Goal: Information Seeking & Learning: Understand process/instructions

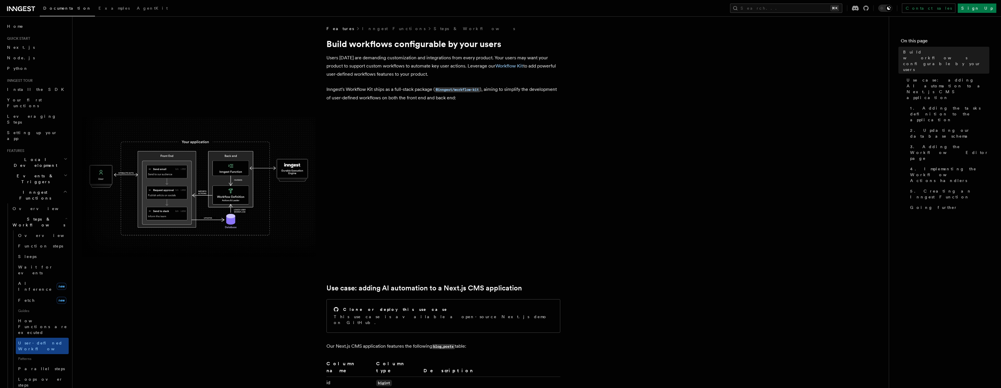
click at [157, 180] on img at bounding box center [199, 187] width 234 height 140
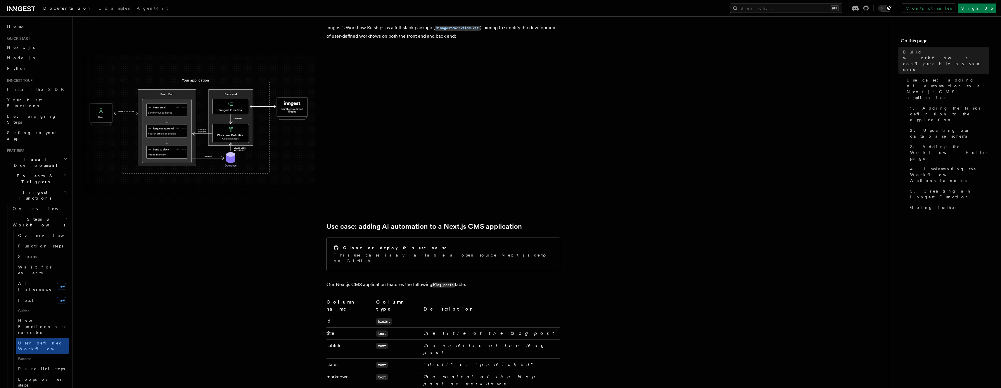
scroll to position [33, 0]
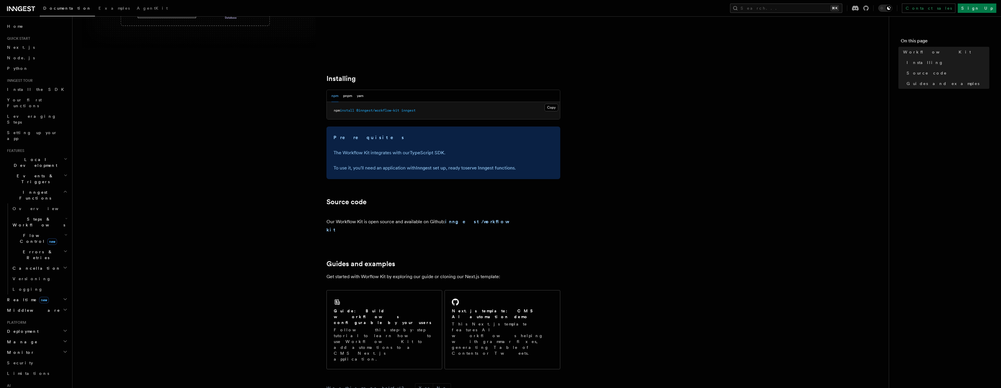
scroll to position [233, 0]
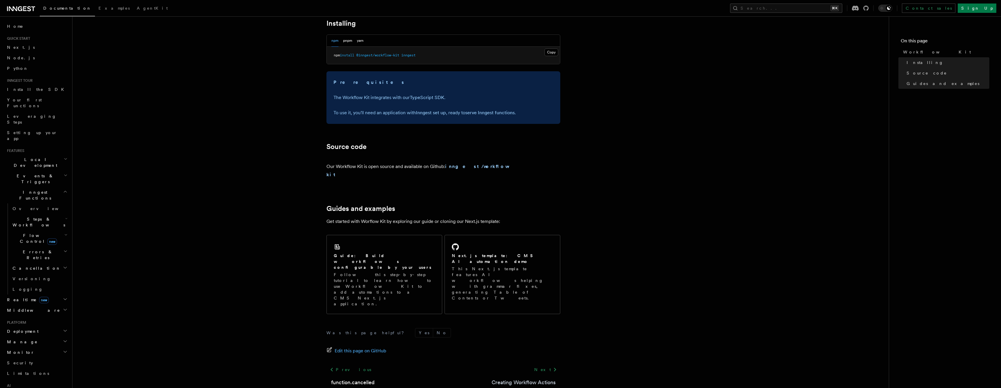
click at [521, 378] on link "Creating Workflow Actions" at bounding box center [524, 382] width 64 height 8
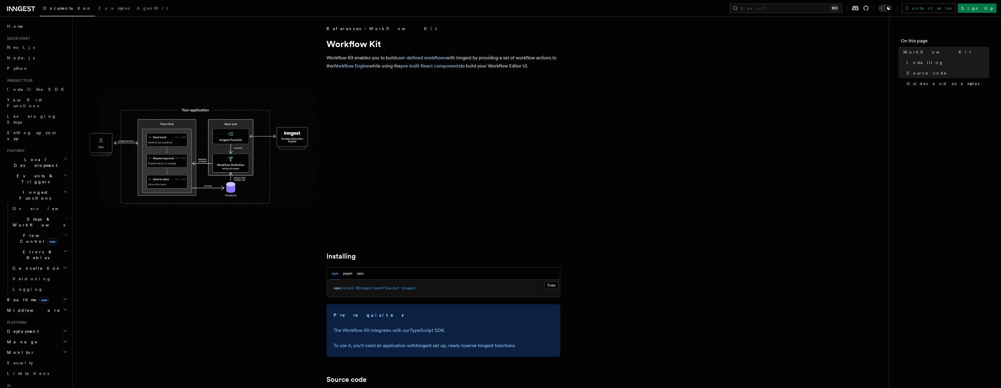
click at [369, 29] on link "Workflow Kit" at bounding box center [403, 29] width 68 height 6
click at [924, 87] on link "Guides and examples" at bounding box center [946, 83] width 85 height 11
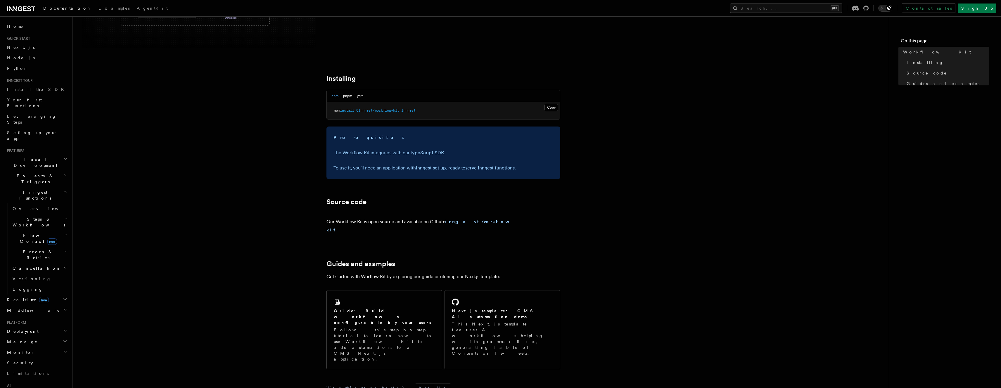
scroll to position [233, 0]
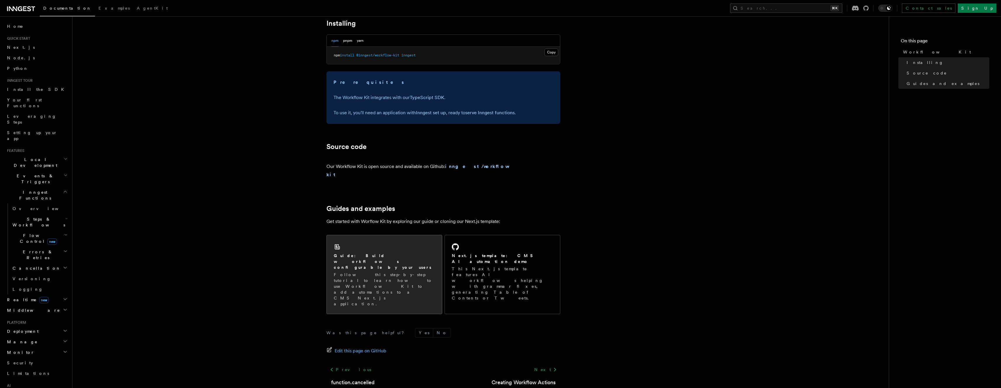
click at [390, 253] on h2 "Guide: Build workflows configurable by your users" at bounding box center [384, 262] width 101 height 18
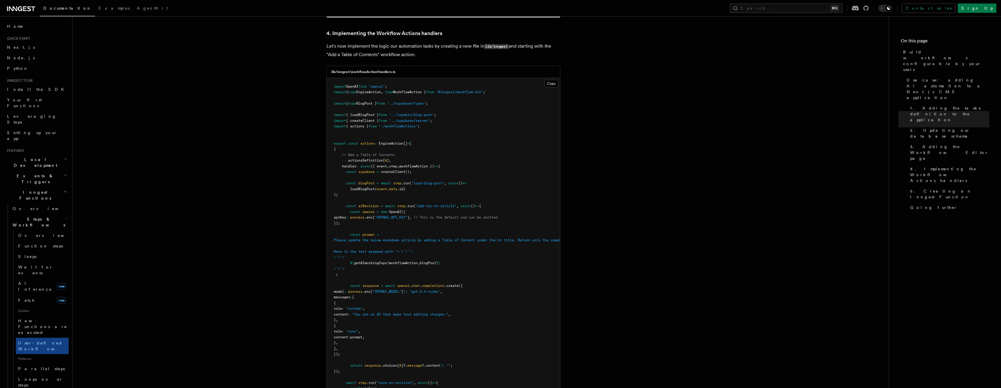
scroll to position [2012, 0]
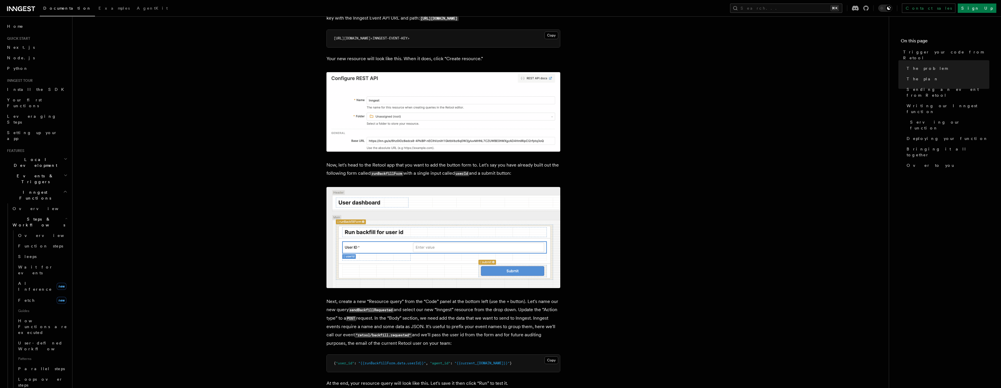
scroll to position [501, 0]
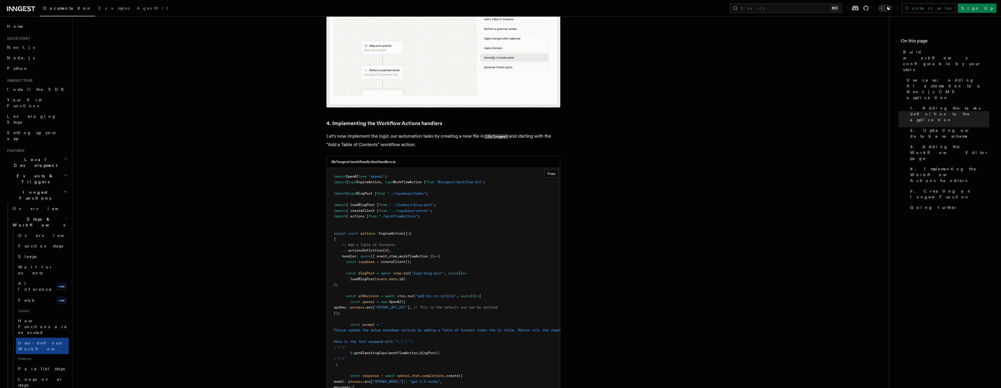
scroll to position [1906, 0]
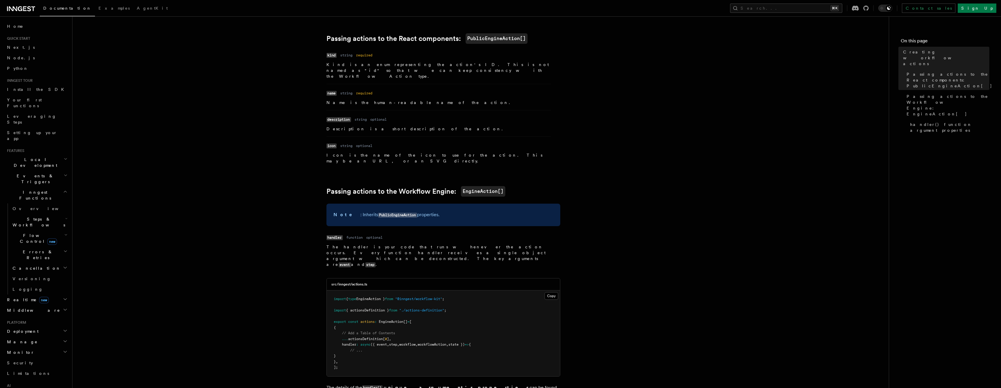
scroll to position [419, 0]
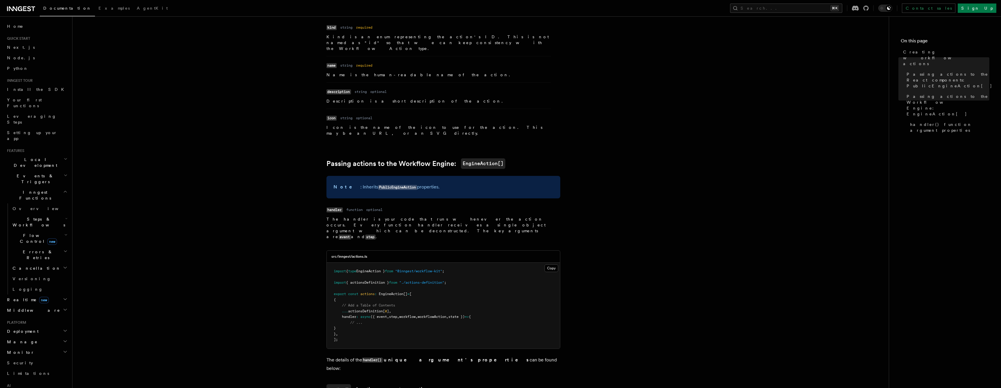
click at [352, 207] on dd "function" at bounding box center [354, 209] width 16 height 5
click at [378, 207] on dd "optional" at bounding box center [374, 209] width 16 height 5
click at [354, 207] on dd "function" at bounding box center [354, 209] width 16 height 5
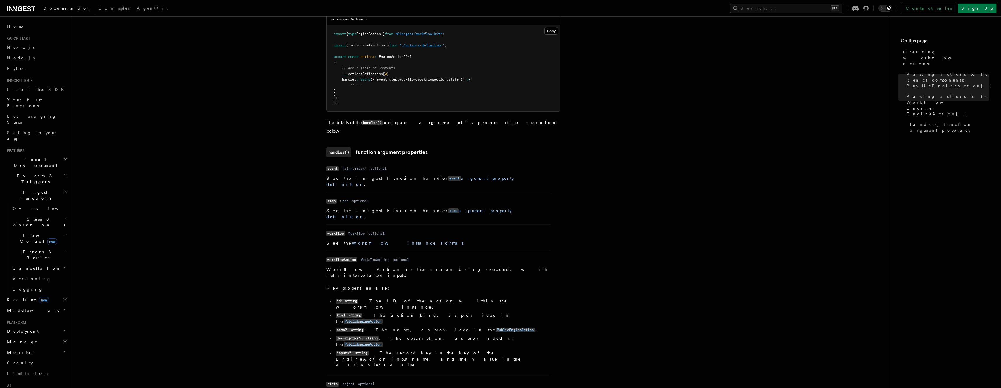
scroll to position [653, 0]
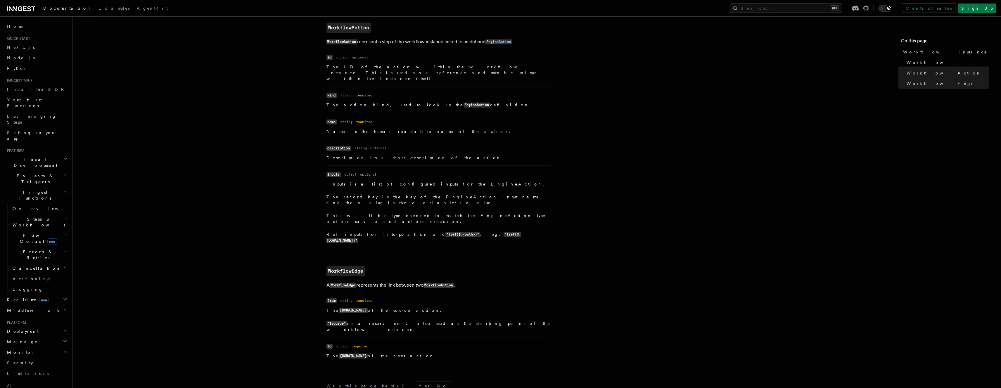
scroll to position [439, 0]
